Goal: Transaction & Acquisition: Subscribe to service/newsletter

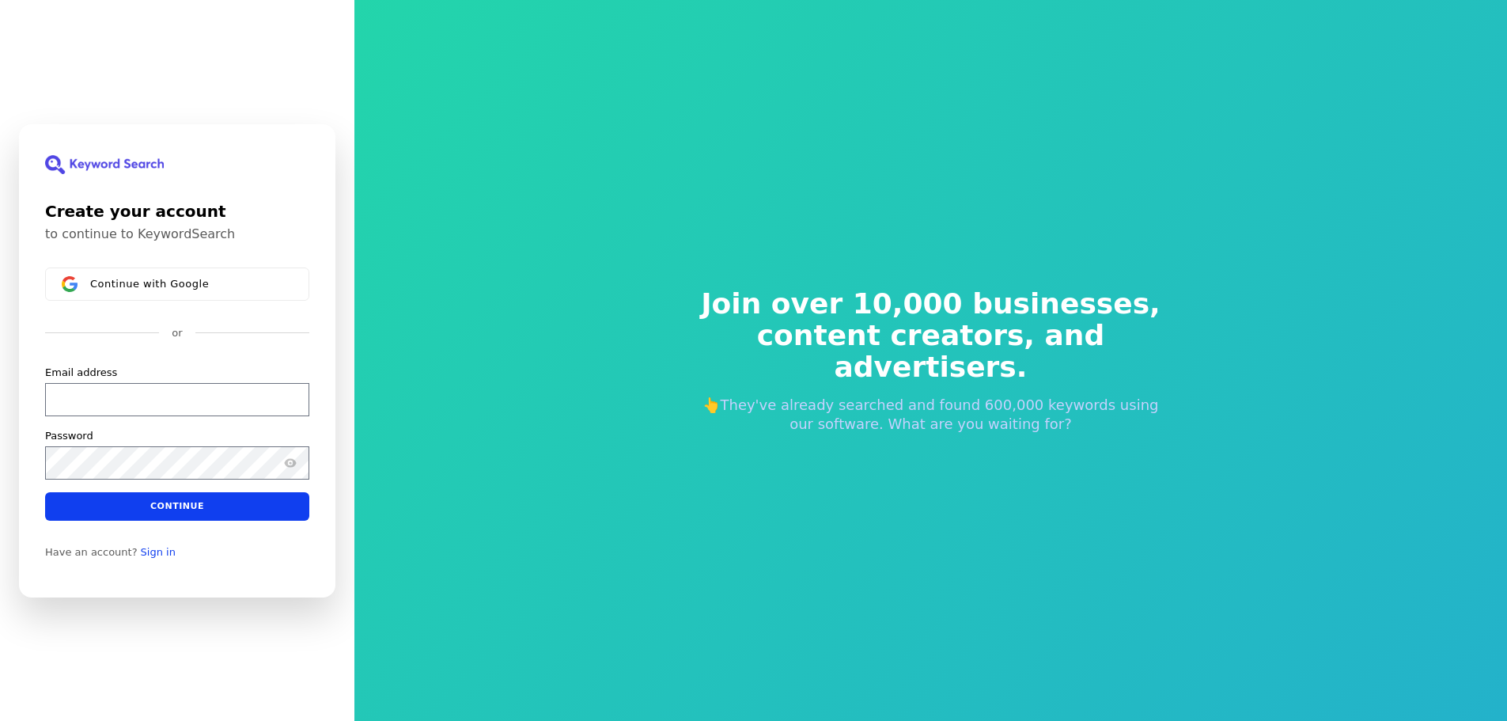
click at [182, 378] on div "Email address" at bounding box center [177, 372] width 264 height 14
drag, startPoint x: 191, startPoint y: 384, endPoint x: 199, endPoint y: 390, distance: 10.3
click at [194, 387] on input "Email address" at bounding box center [177, 398] width 264 height 33
paste input "[EMAIL_ADDRESS][DOMAIN_NAME]"
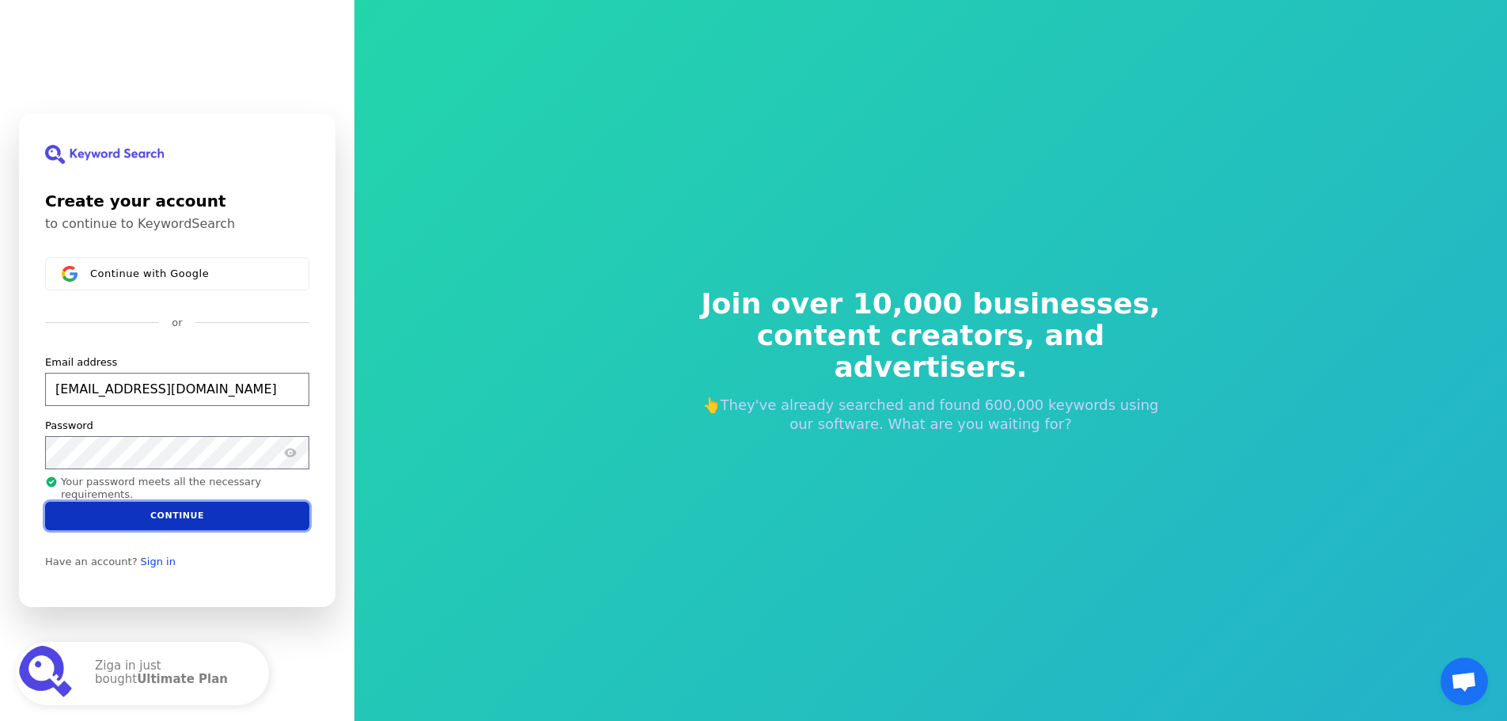
click at [181, 518] on button "Continue" at bounding box center [177, 516] width 264 height 28
type input "[EMAIL_ADDRESS][DOMAIN_NAME]"
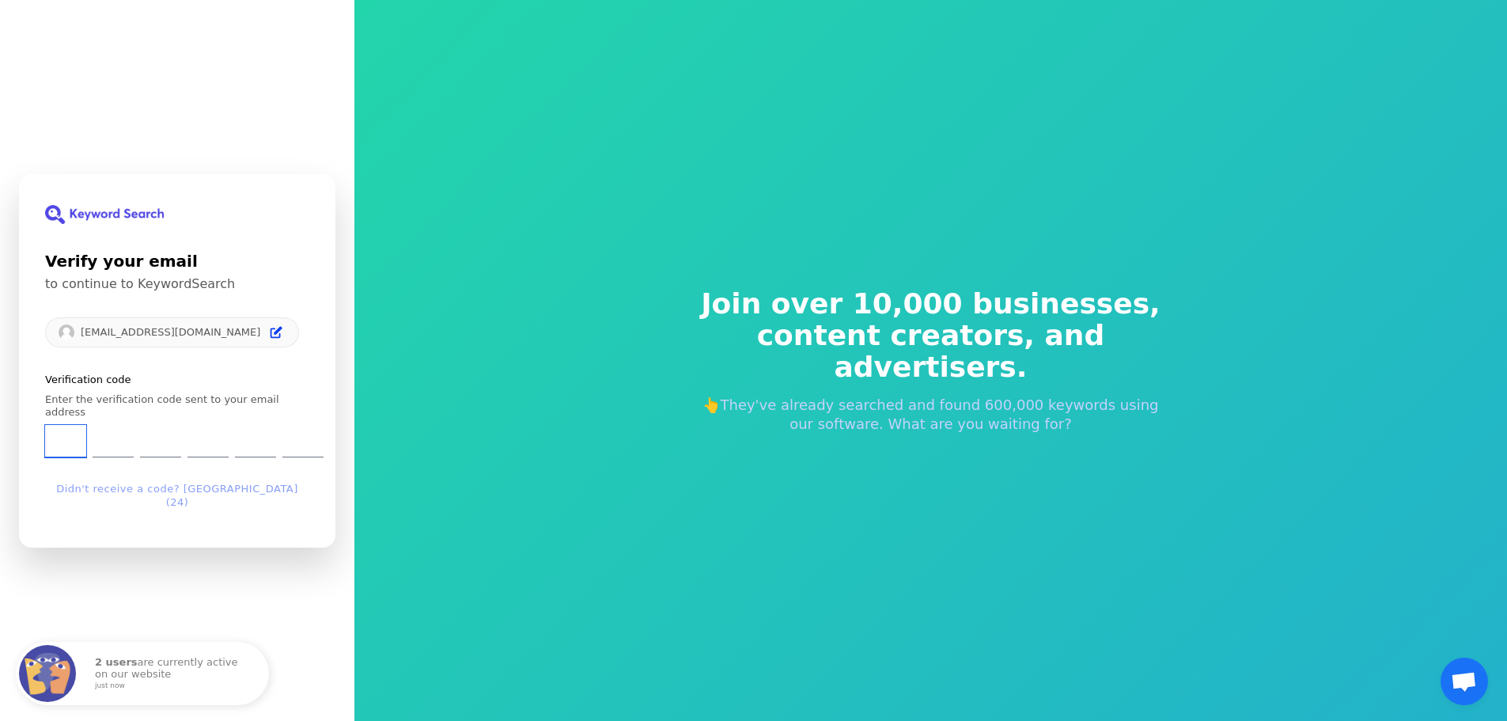
type input "4"
type input "7"
type input "8"
type input "0"
type input "5"
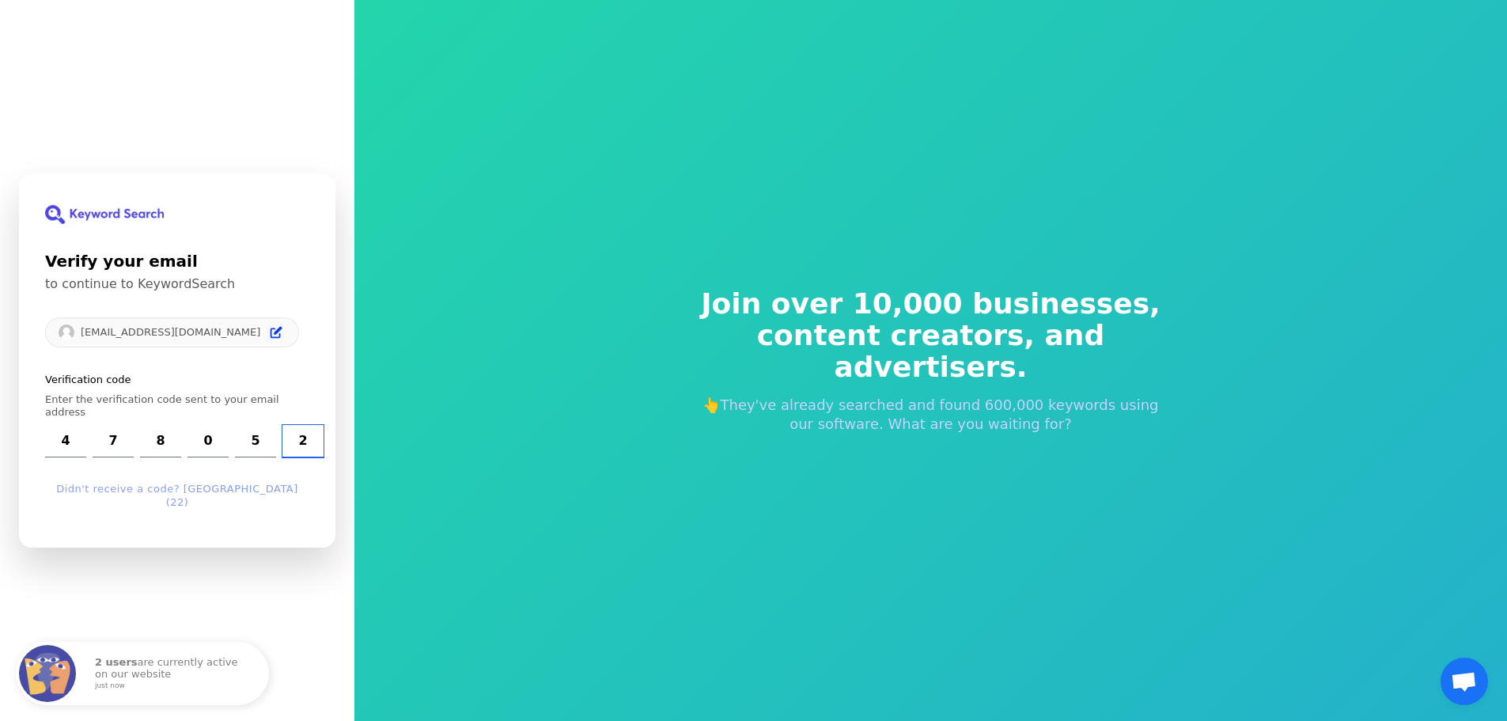
type input "2"
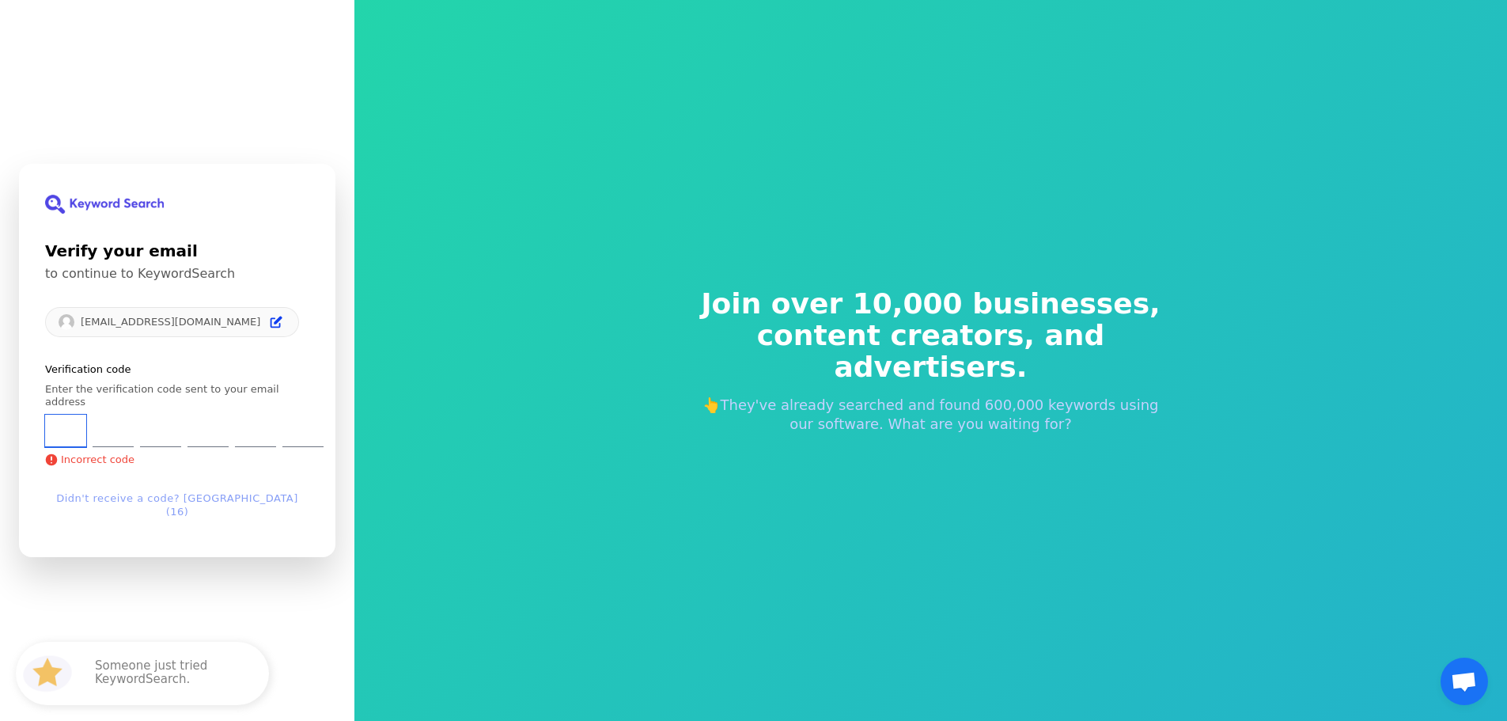
type input "4"
type input "8"
type input "7"
type input "0"
type input "5"
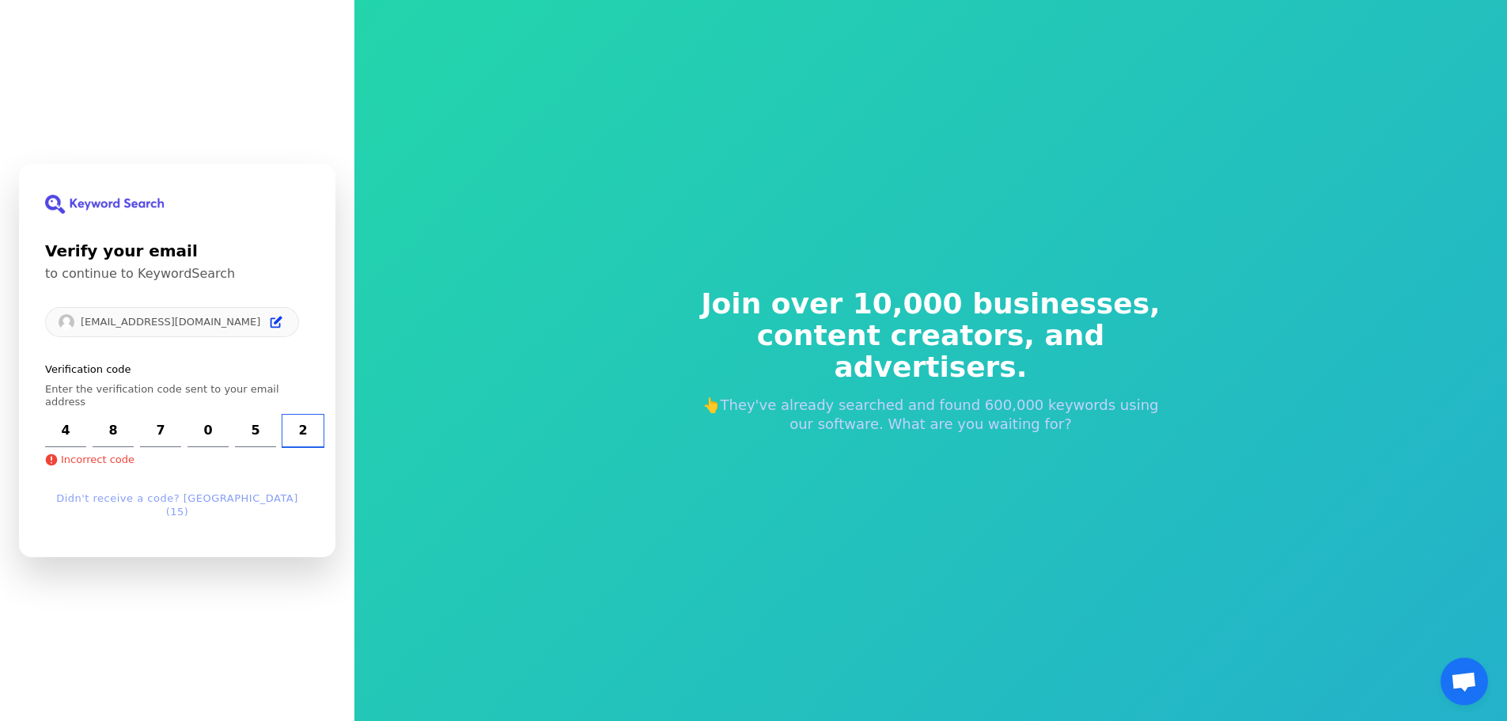
type input "2"
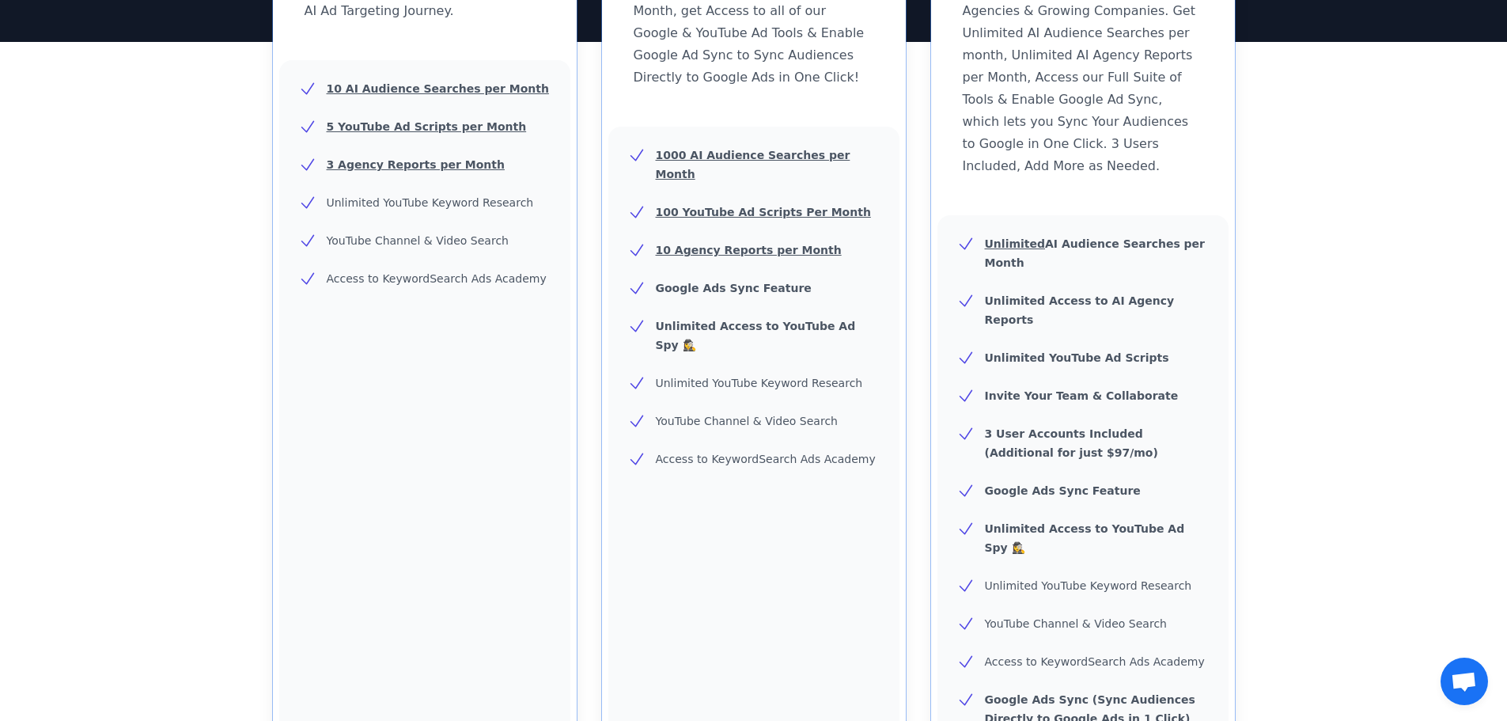
scroll to position [396, 0]
